Goal: Transaction & Acquisition: Purchase product/service

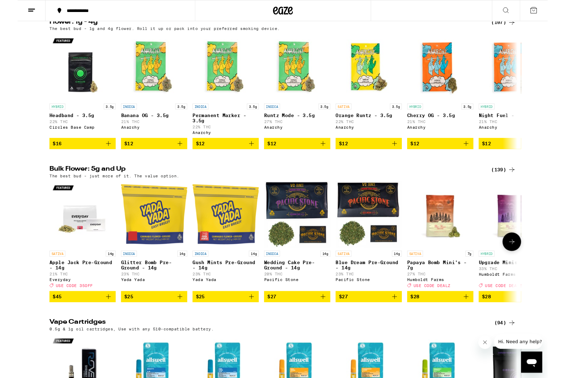
scroll to position [900, 0]
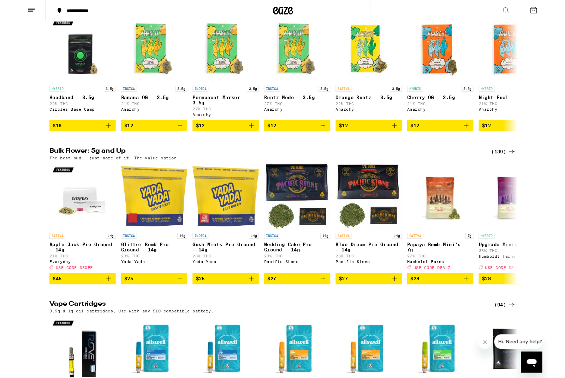
click at [518, 166] on div "(139)" at bounding box center [518, 162] width 26 height 8
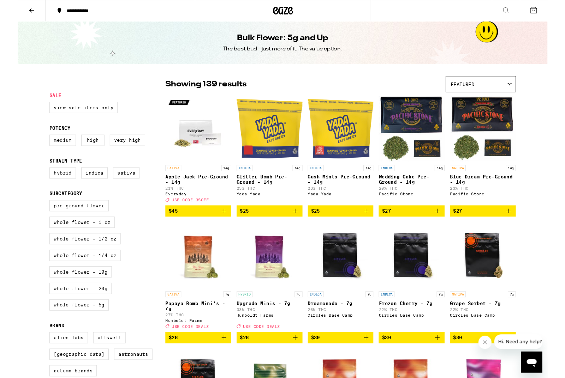
click at [45, 191] on label "Hybrid" at bounding box center [48, 185] width 28 height 12
click at [36, 180] on input "Hybrid" at bounding box center [35, 180] width 0 height 0
checkbox input "true"
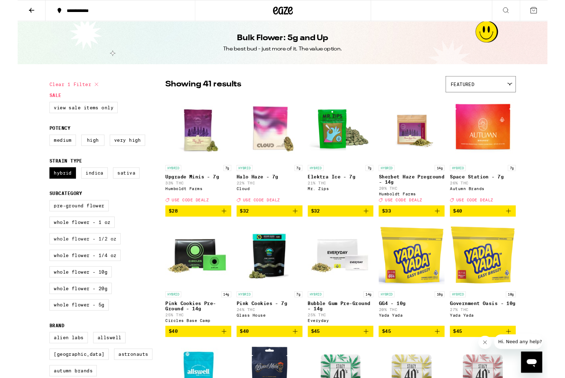
click at [67, 261] on label "Whole Flower - 1/2 oz" at bounding box center [72, 255] width 76 height 12
click at [36, 215] on input "Whole Flower - 1/2 oz" at bounding box center [35, 215] width 0 height 0
checkbox input "true"
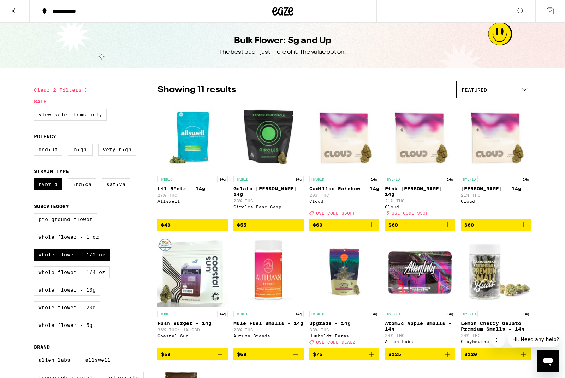
click at [372, 229] on icon "Add to bag" at bounding box center [371, 225] width 8 height 8
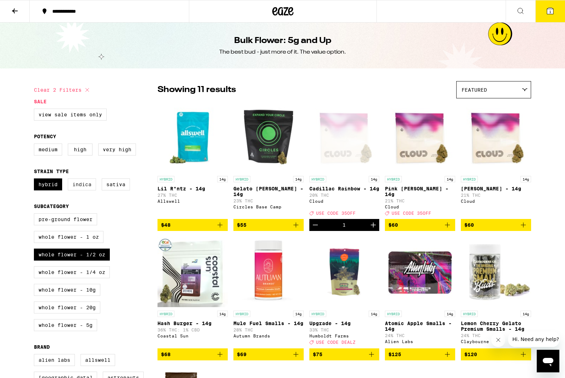
click at [93, 191] on label "Indica" at bounding box center [82, 185] width 28 height 12
click at [36, 180] on input "Indica" at bounding box center [35, 180] width 0 height 0
checkbox input "true"
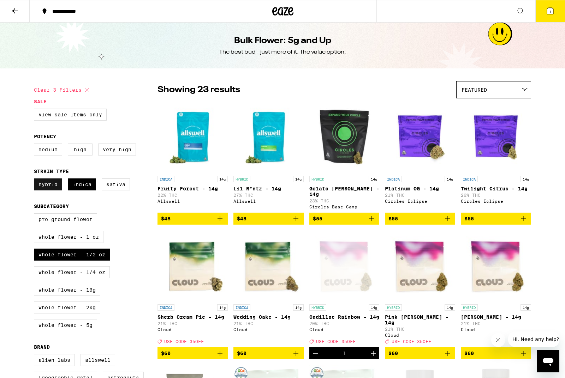
click at [43, 187] on label "Hybrid" at bounding box center [48, 185] width 28 height 12
click at [36, 180] on input "Hybrid" at bounding box center [35, 180] width 0 height 0
checkbox input "false"
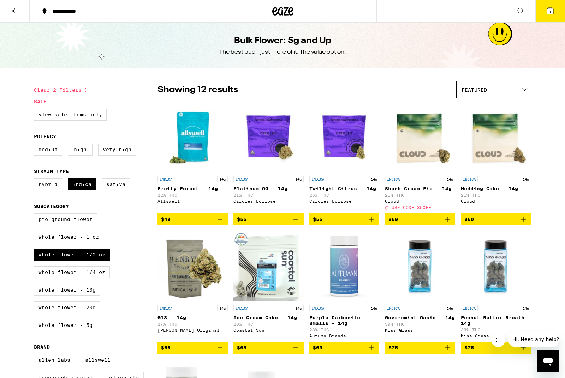
click at [447, 224] on icon "Add to bag" at bounding box center [447, 219] width 8 height 8
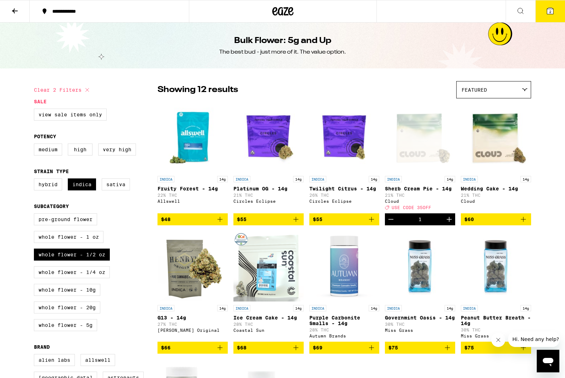
click at [552, 13] on icon at bounding box center [550, 11] width 6 height 6
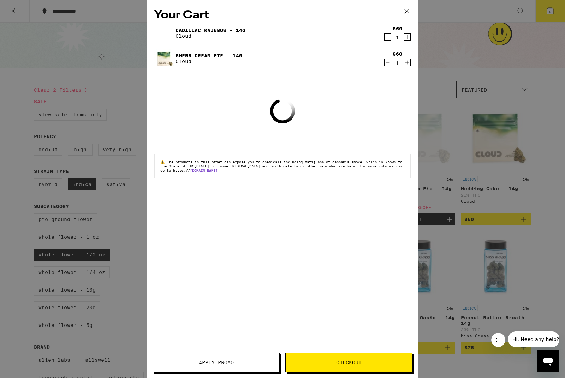
click at [204, 363] on span "Apply Promo" at bounding box center [216, 362] width 35 height 5
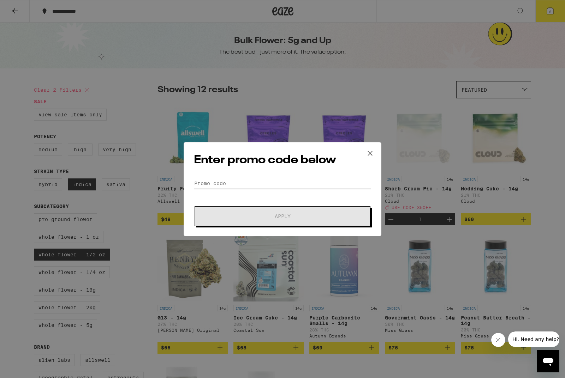
click at [219, 183] on input "Promo Code" at bounding box center [282, 183] width 177 height 11
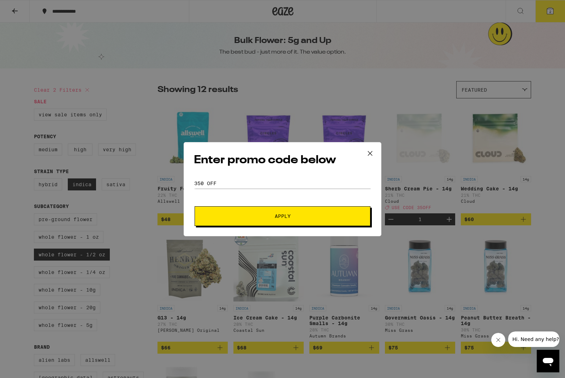
click at [279, 219] on span "Apply" at bounding box center [282, 216] width 16 height 5
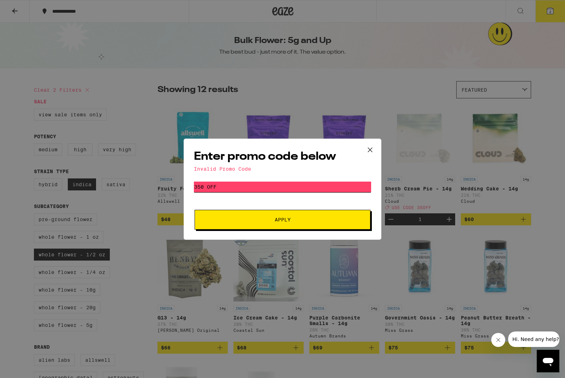
click at [209, 187] on input "350 off" at bounding box center [282, 187] width 177 height 11
type input "35off"
click at [298, 218] on button "Apply" at bounding box center [282, 220] width 176 height 20
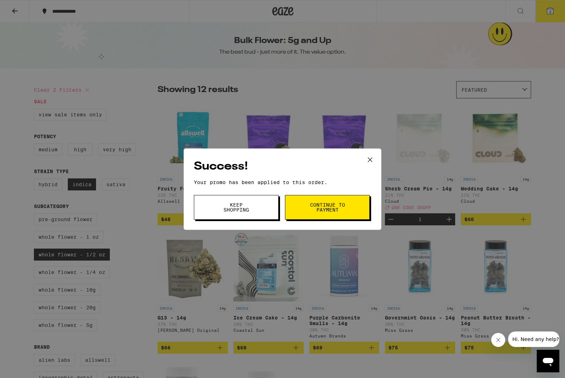
click at [335, 209] on span "Continue to payment" at bounding box center [327, 208] width 36 height 10
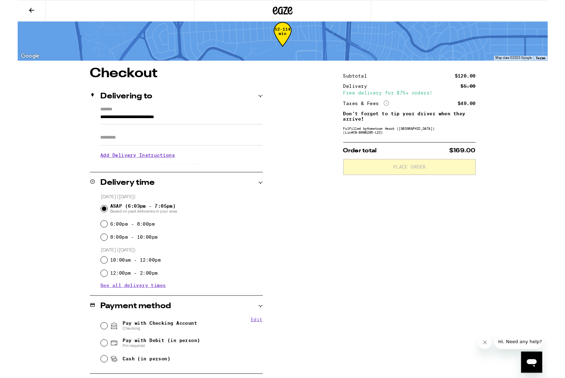
scroll to position [33, 0]
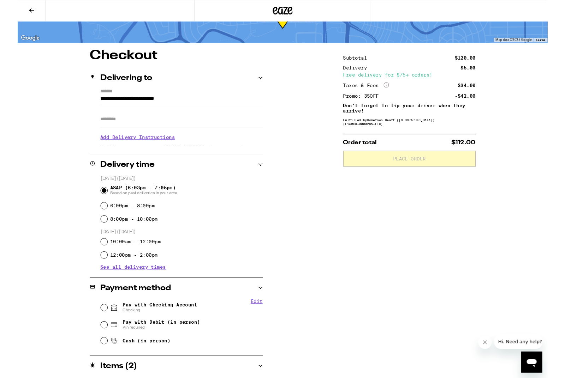
click at [89, 328] on input "Pay with Checking Account Checking" at bounding box center [92, 328] width 7 height 7
radio input "true"
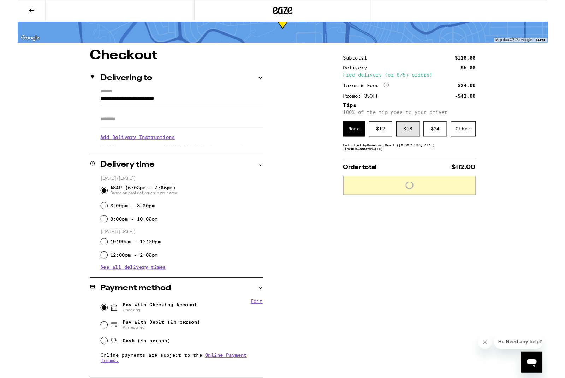
click at [417, 144] on div "$ 18" at bounding box center [415, 137] width 25 height 16
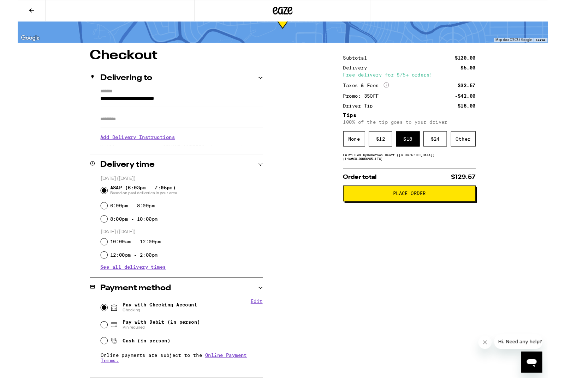
scroll to position [0, 0]
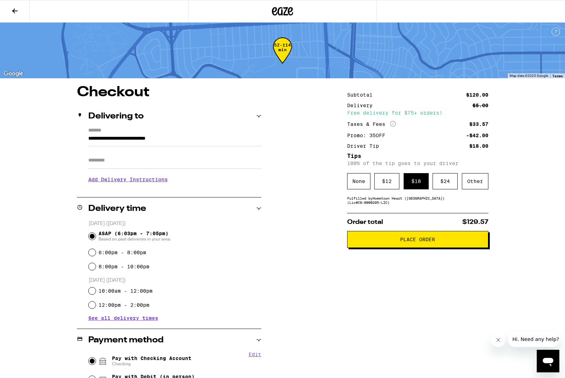
click at [414, 242] on span "Place Order" at bounding box center [417, 239] width 35 height 5
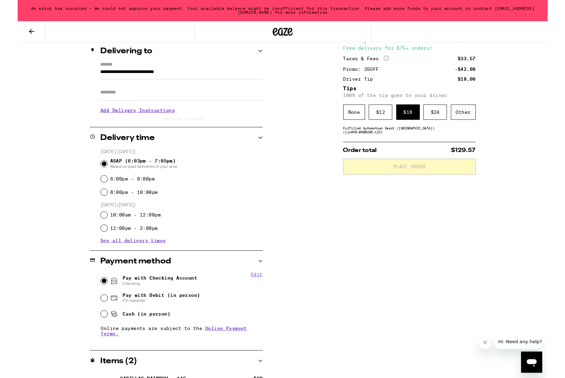
scroll to position [89, 0]
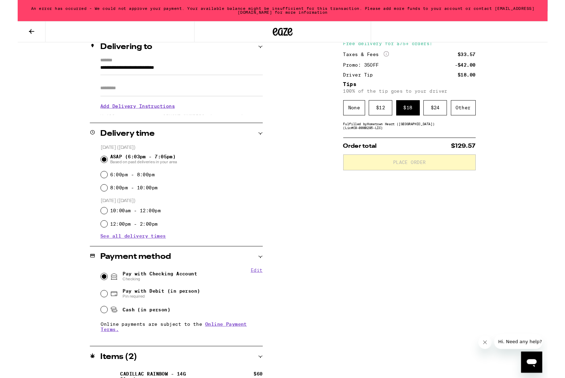
click at [90, 316] on input "Pay with Debit (in person) Pin required" at bounding box center [92, 313] width 7 height 7
radio input "true"
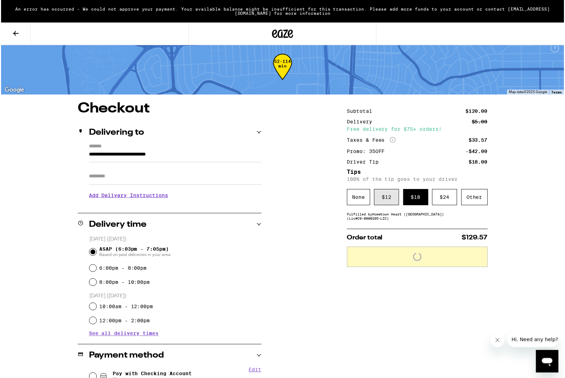
scroll to position [0, 0]
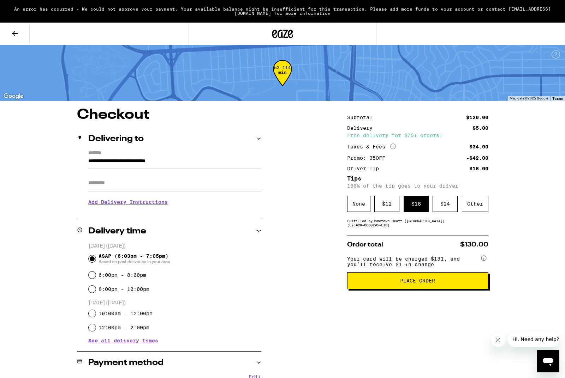
click at [400, 283] on span "Place Order" at bounding box center [417, 280] width 35 height 5
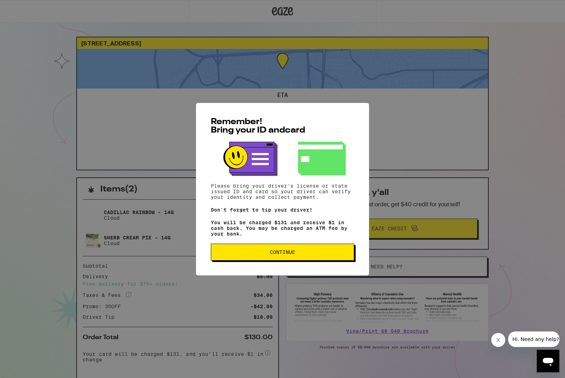
click at [278, 253] on span "Continue" at bounding box center [282, 252] width 25 height 5
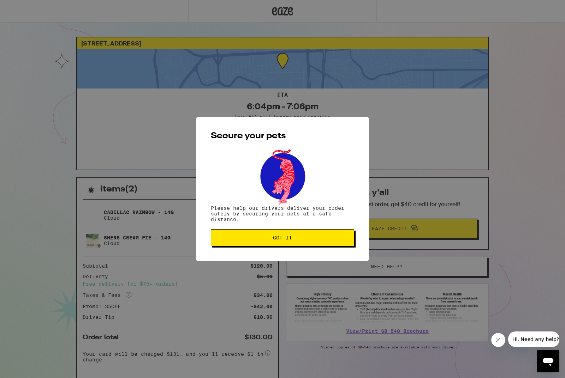
click at [282, 240] on span "Got it" at bounding box center [282, 237] width 19 height 5
